Goal: Information Seeking & Learning: Learn about a topic

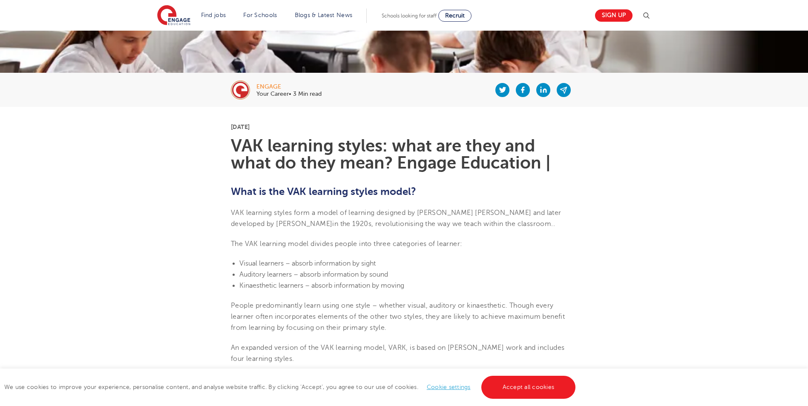
scroll to position [128, 0]
drag, startPoint x: 231, startPoint y: 141, endPoint x: 721, endPoint y: 363, distance: 537.3
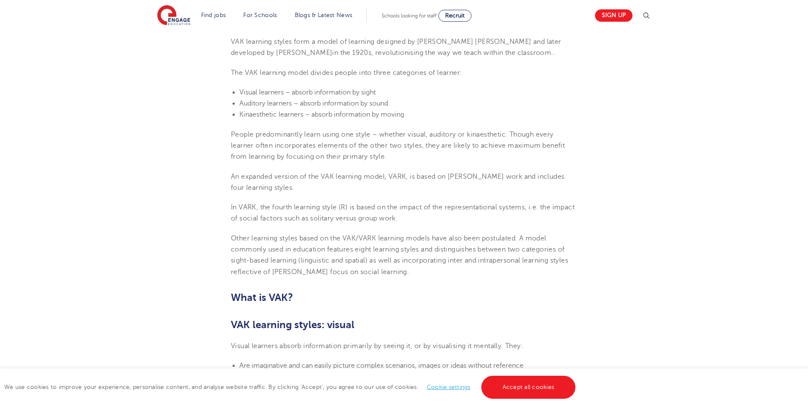
scroll to position [341, 0]
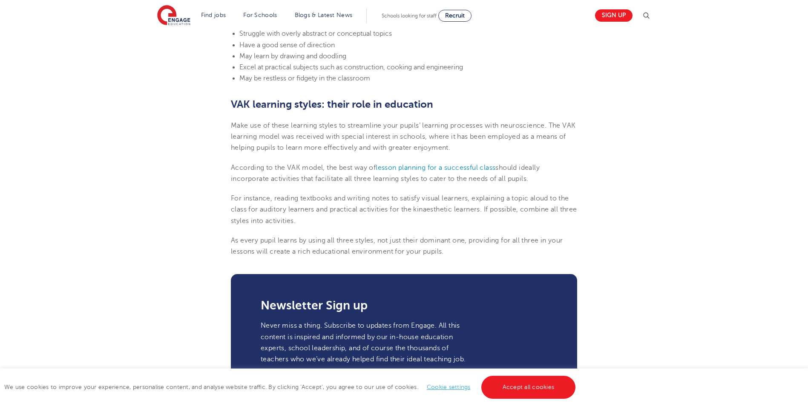
scroll to position [980, 0]
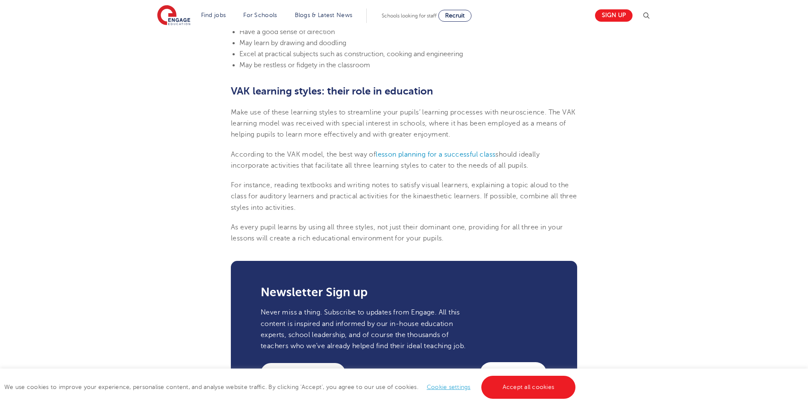
click at [454, 241] on p "As every pupil learns by using all three styles, not just their dominant one, p…" at bounding box center [404, 233] width 346 height 23
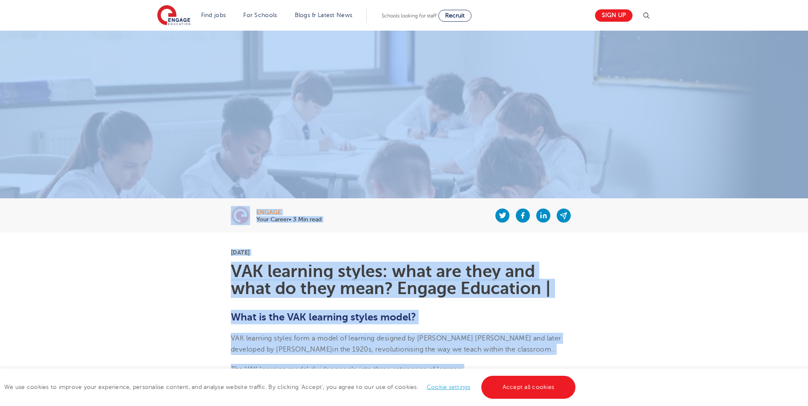
scroll to position [0, 0]
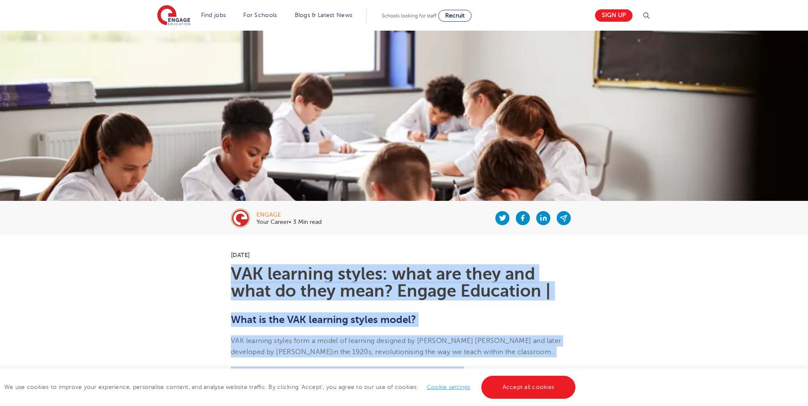
drag, startPoint x: 454, startPoint y: 239, endPoint x: 211, endPoint y: 272, distance: 245.4
copy section "LOR ipsumdol sitame: cons adi elit sed doei te inci utla? Etdolo Magnaaliq | En…"
